Goal: Task Accomplishment & Management: Complete application form

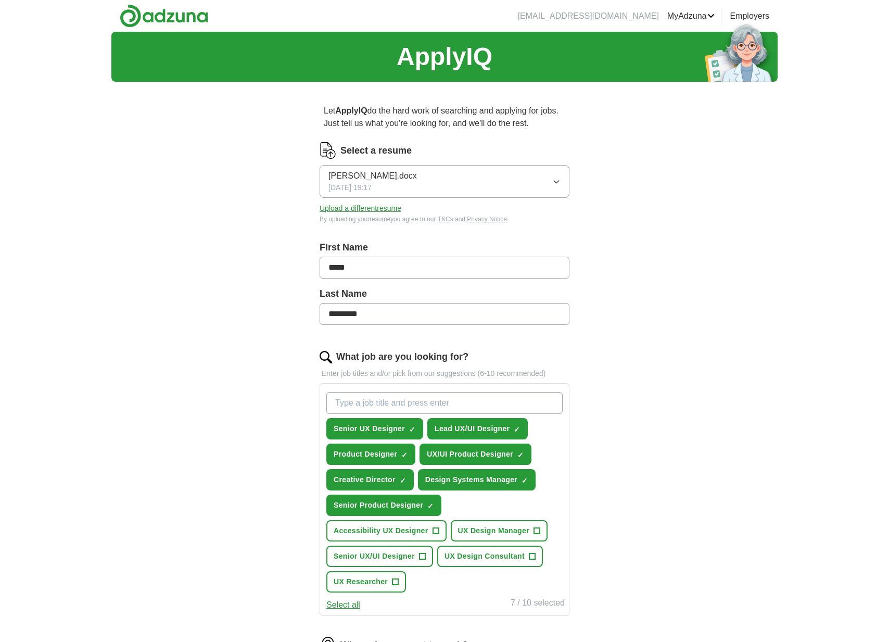
click at [385, 207] on button "Upload a different resume" at bounding box center [361, 208] width 82 height 11
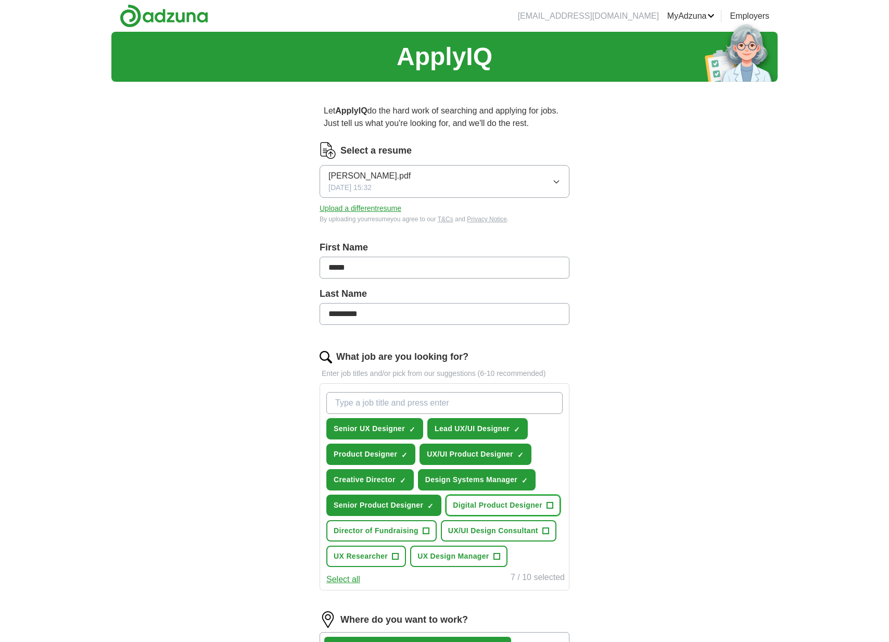
click at [549, 505] on span "+" at bounding box center [550, 506] width 6 height 8
click at [502, 555] on button "UX Design Manager +" at bounding box center [458, 556] width 97 height 21
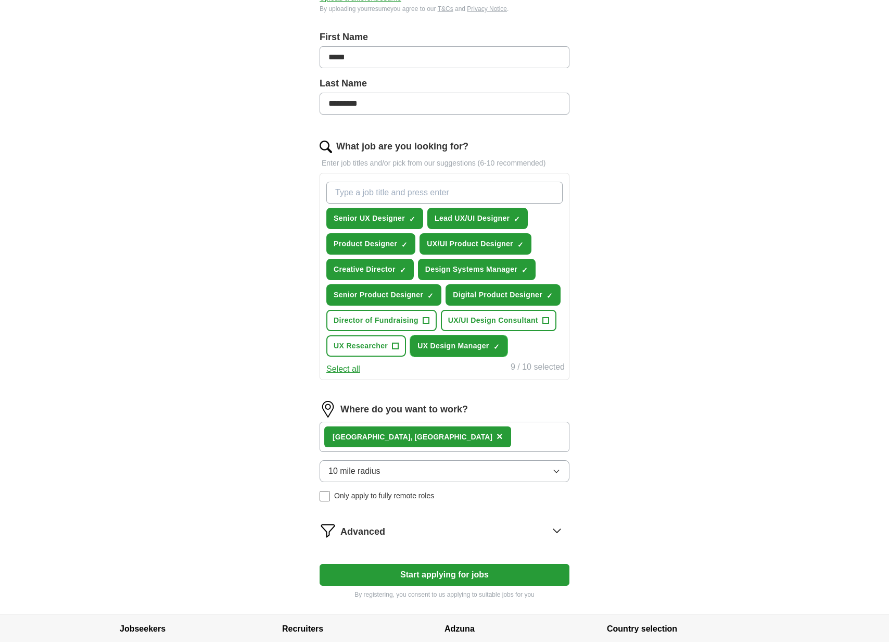
scroll to position [214, 0]
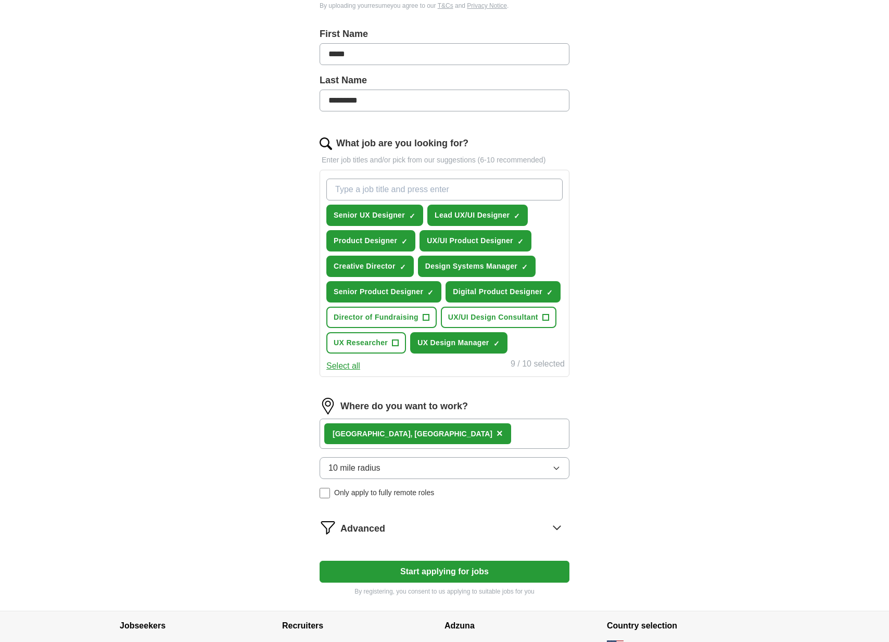
click at [555, 466] on icon "button" at bounding box center [557, 468] width 8 height 8
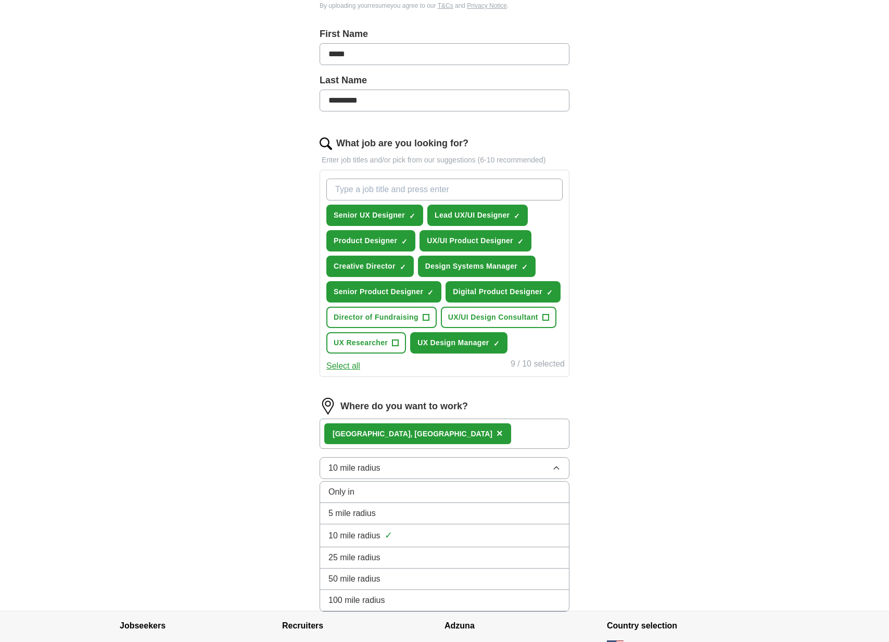
click at [375, 555] on span "25 mile radius" at bounding box center [355, 558] width 52 height 12
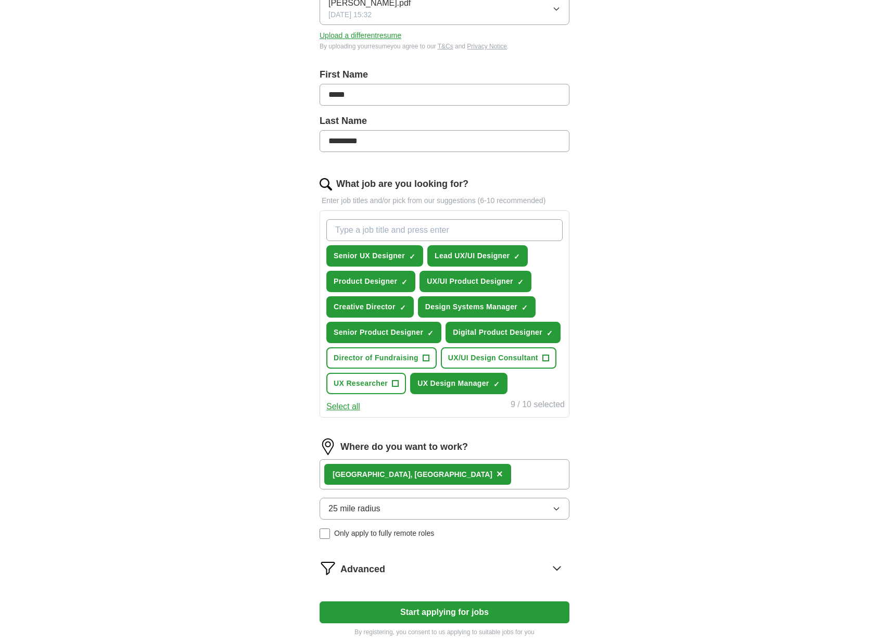
scroll to position [287, 0]
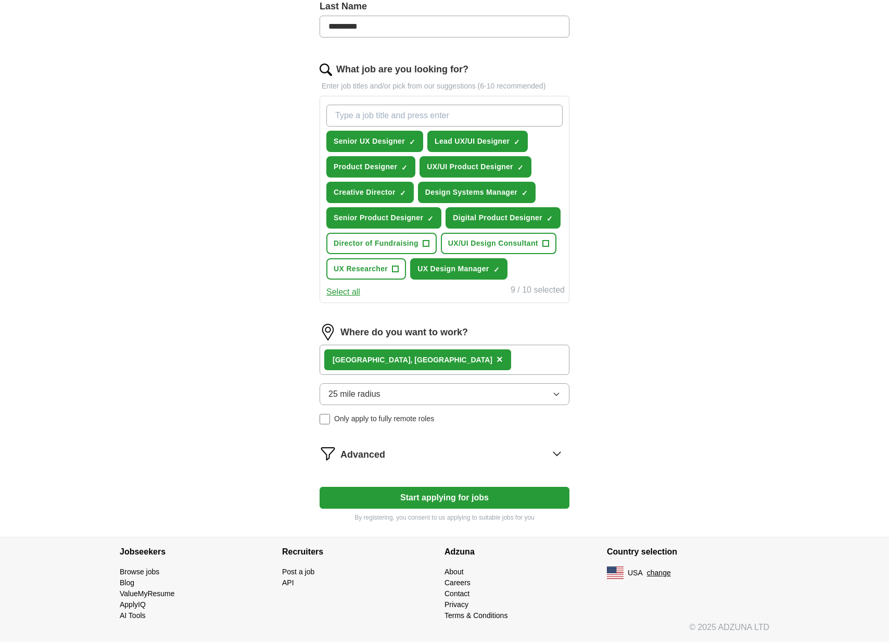
click at [543, 499] on button "Start applying for jobs" at bounding box center [445, 498] width 250 height 22
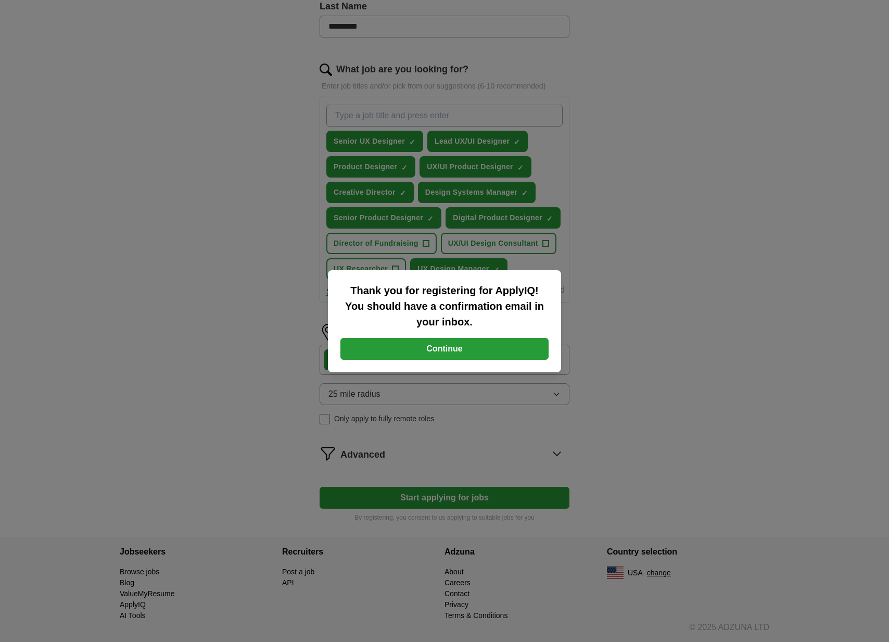
click at [481, 350] on button "Continue" at bounding box center [445, 349] width 208 height 22
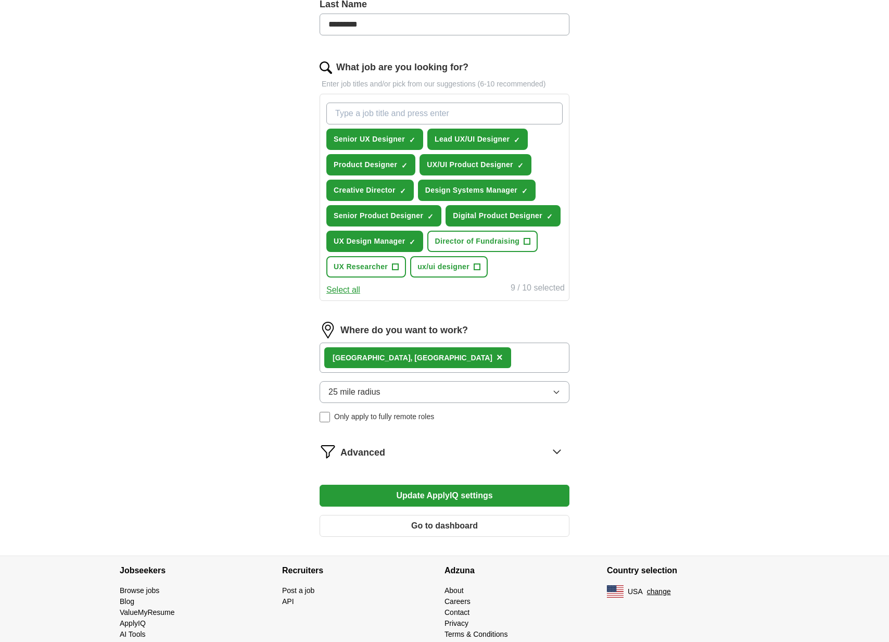
scroll to position [308, 0]
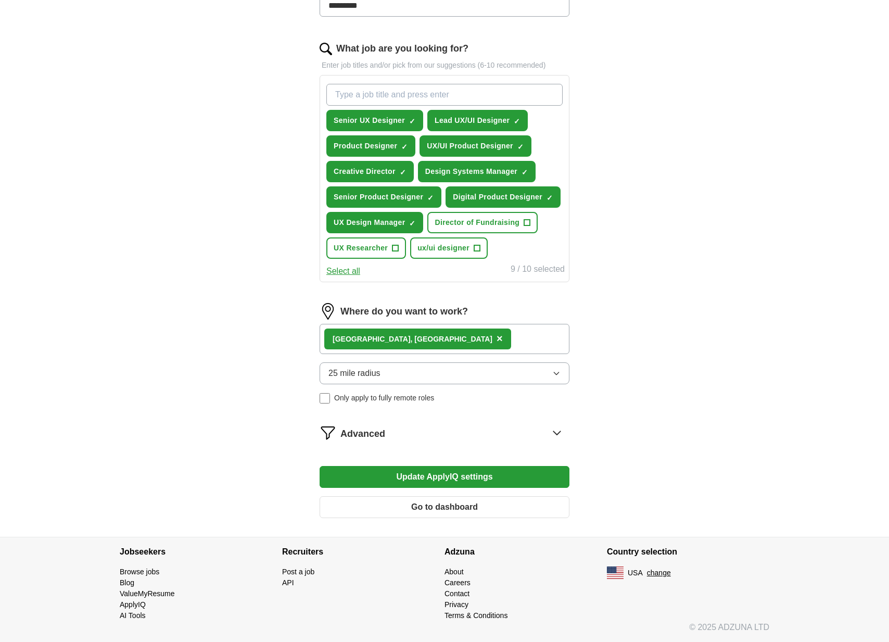
click at [558, 434] on icon at bounding box center [557, 433] width 7 height 4
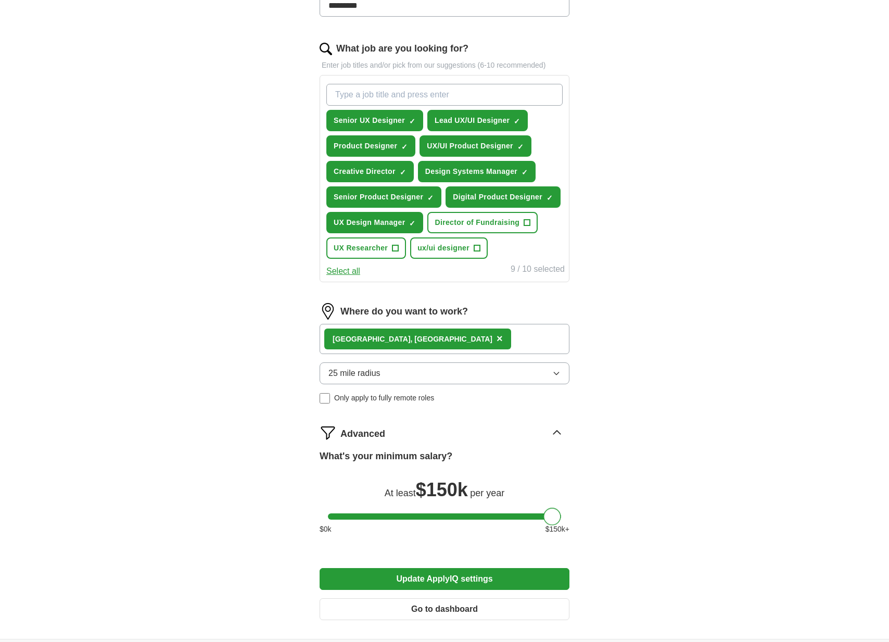
drag, startPoint x: 337, startPoint y: 517, endPoint x: 590, endPoint y: 520, distance: 252.6
click at [586, 520] on div "Let ApplyIQ do the hard work of searching and applying for jobs. Just tell us w…" at bounding box center [444, 210] width 333 height 857
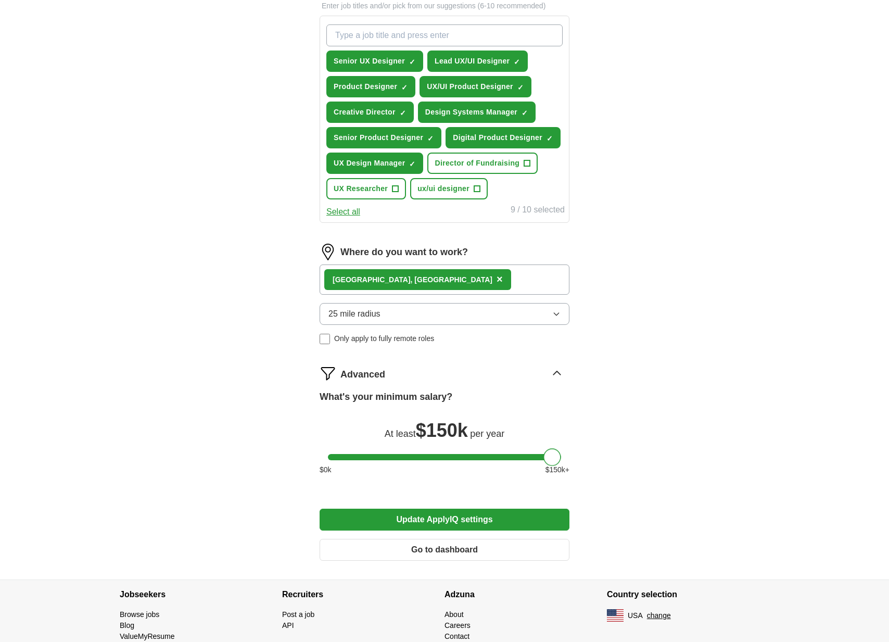
scroll to position [388, 0]
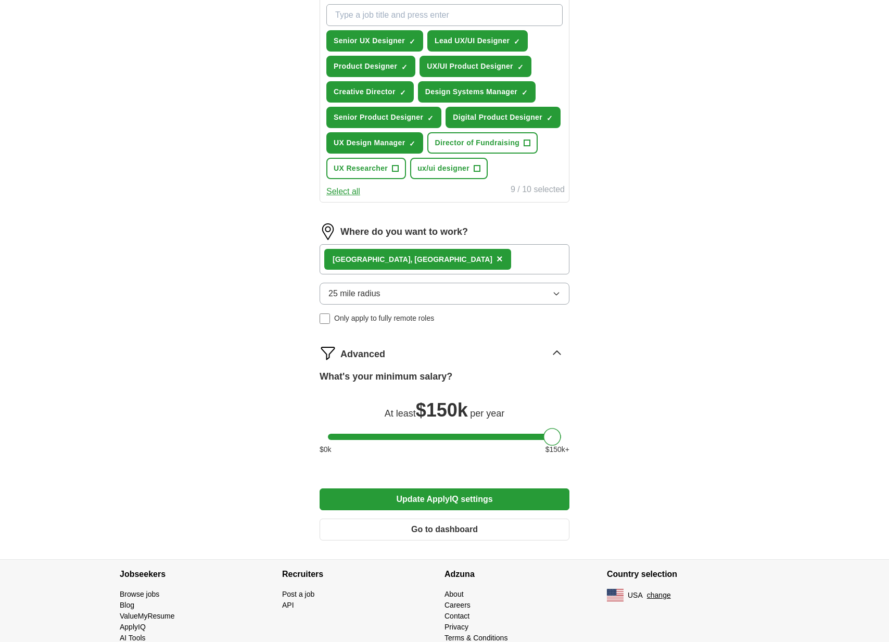
click at [536, 499] on button "Update ApplyIQ settings" at bounding box center [445, 499] width 250 height 22
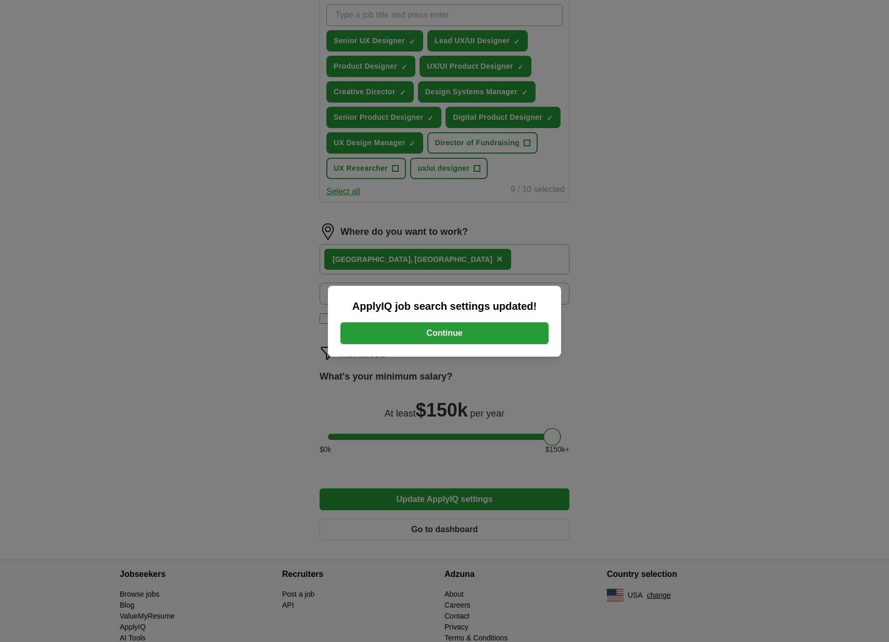
click at [492, 338] on button "Continue" at bounding box center [445, 333] width 208 height 22
